Goal: Task Accomplishment & Management: Complete application form

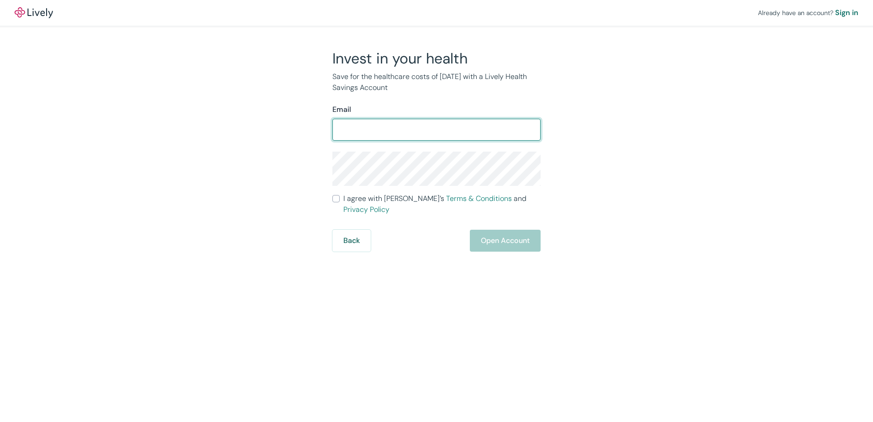
click at [381, 134] on input "Email" at bounding box center [436, 130] width 208 height 18
click at [371, 125] on input "Email" at bounding box center [436, 130] width 208 height 18
type input "[PERSON_NAME][EMAIL_ADDRESS][DOMAIN_NAME]"
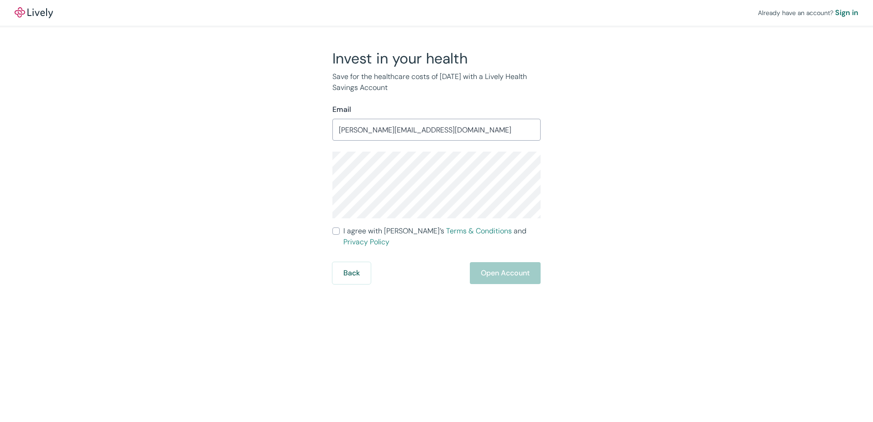
click at [170, 225] on div "Already have an account? Sign in Invest in your health Save for the healthcare …" at bounding box center [436, 142] width 873 height 284
click at [339, 229] on input "I agree with Lively’s Terms & Conditions and Privacy Policy" at bounding box center [335, 230] width 7 height 7
checkbox input "true"
click at [510, 264] on button "Open Account" at bounding box center [505, 273] width 71 height 22
